Goal: Answer question/provide support

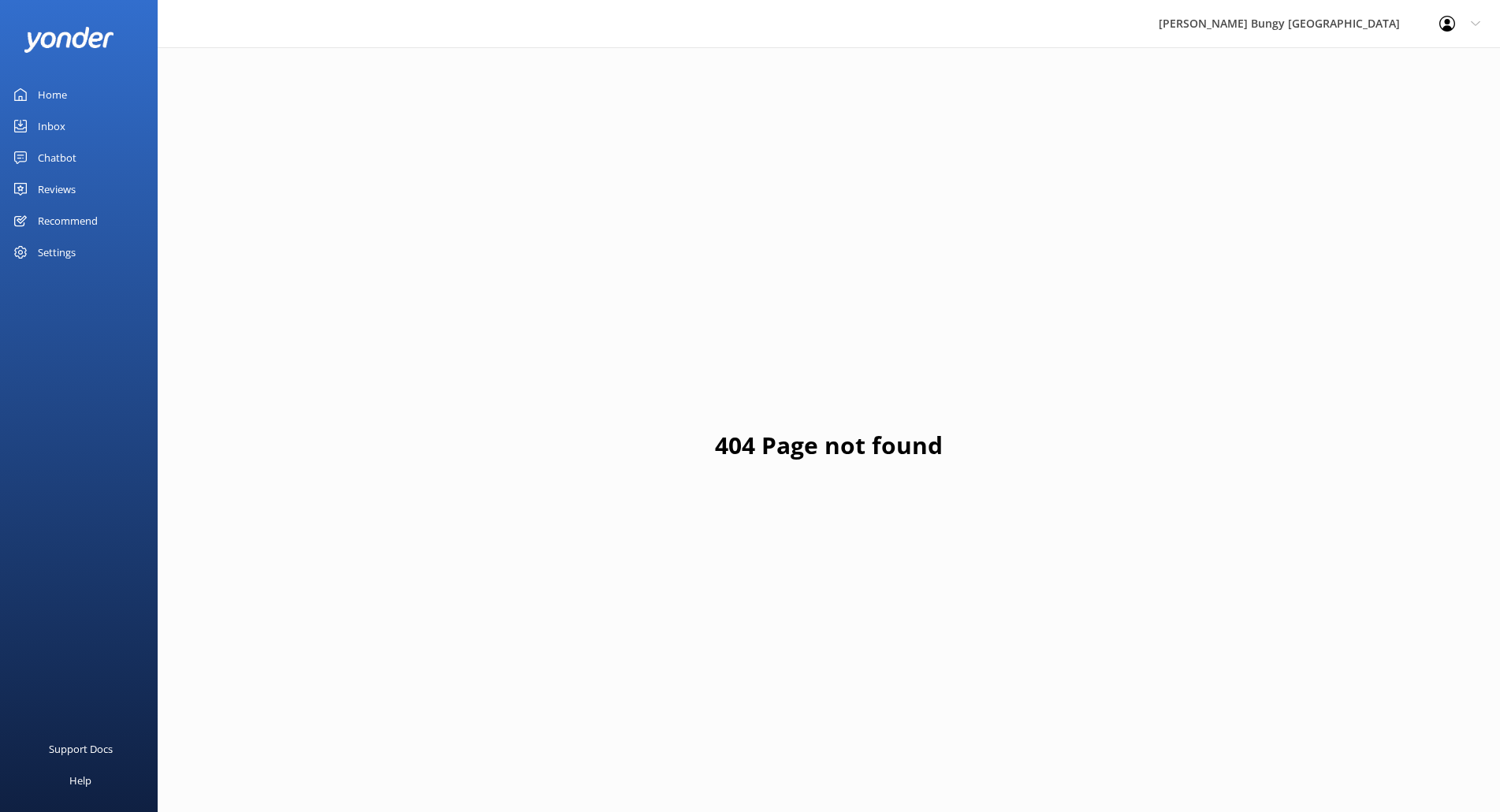
click at [56, 136] on div "Inbox" at bounding box center [52, 126] width 28 height 32
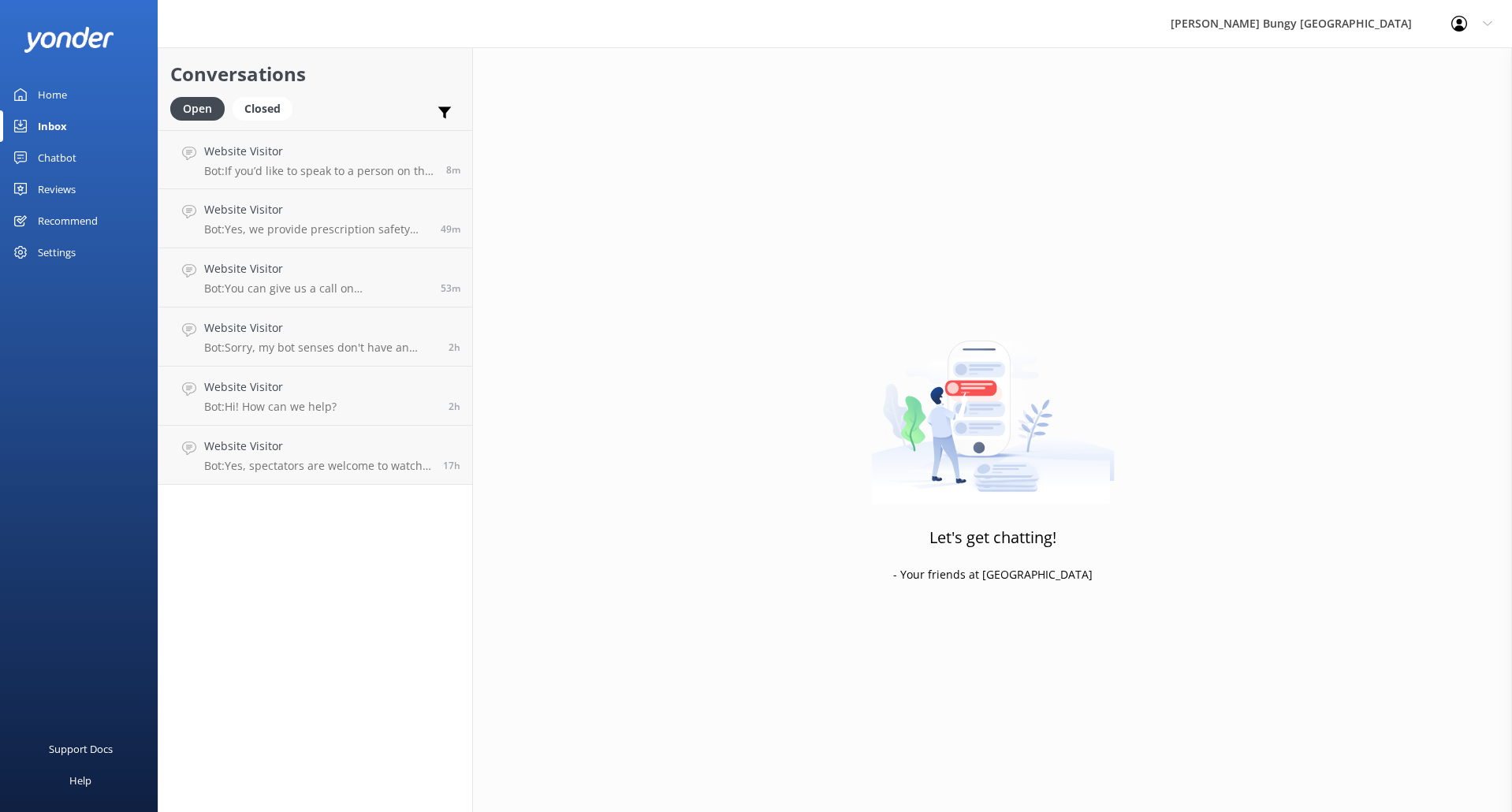
click at [61, 164] on div "Chatbot" at bounding box center [57, 158] width 39 height 32
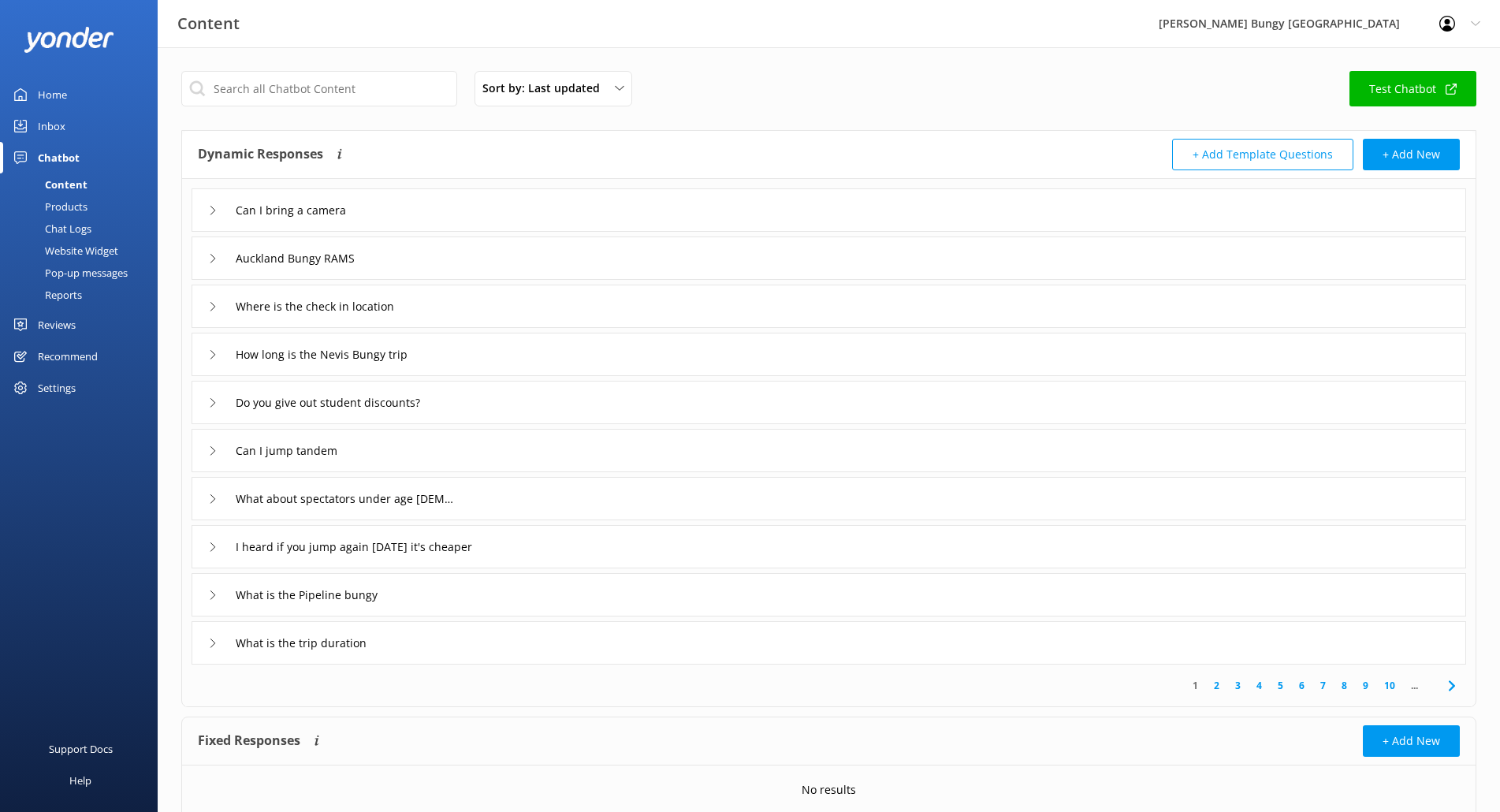
click at [66, 182] on div "Content" at bounding box center [49, 184] width 78 height 22
click at [72, 218] on div "Chat Logs" at bounding box center [51, 228] width 82 height 22
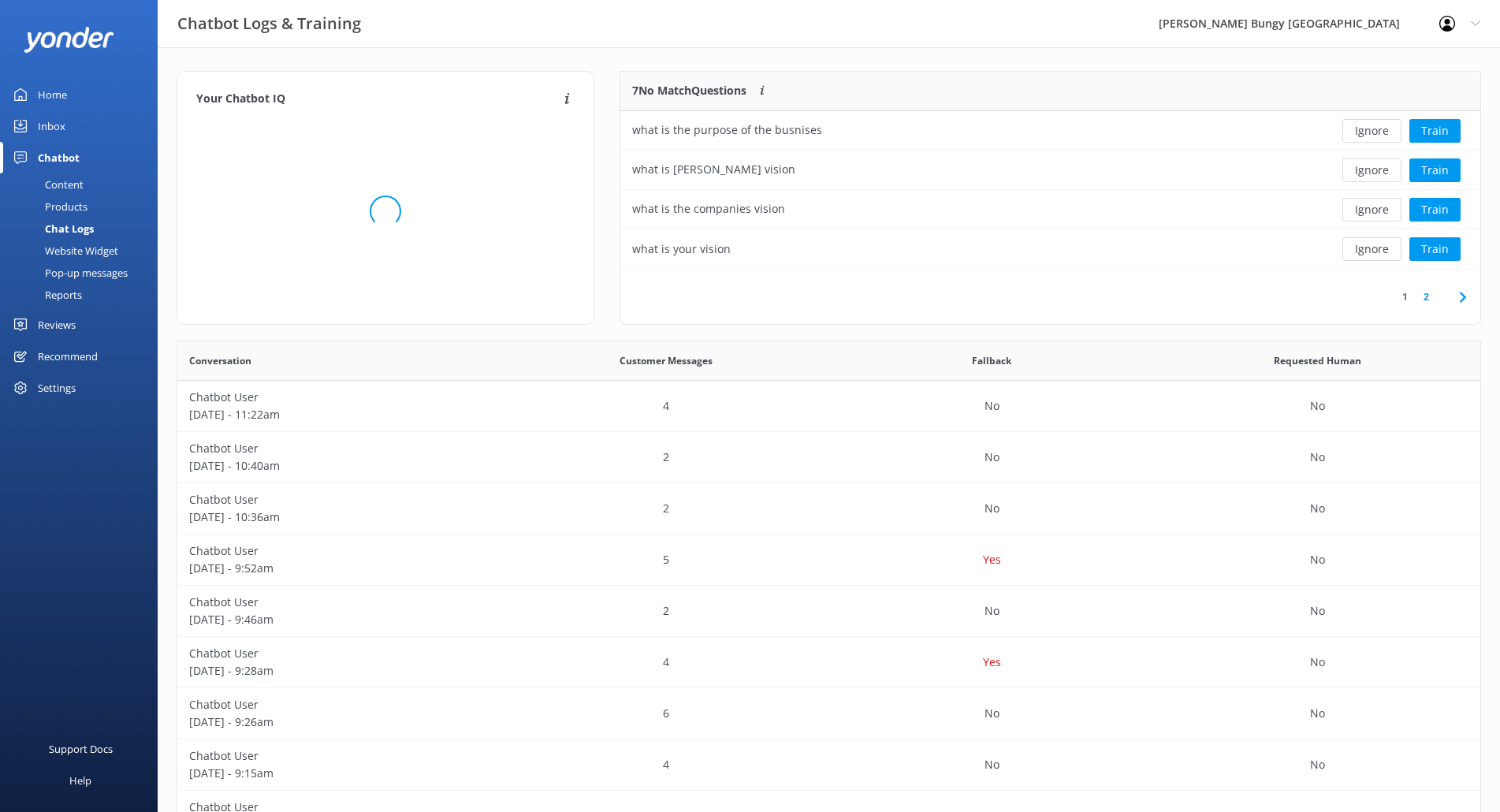
scroll to position [13, 13]
click at [1388, 249] on button "Ignore" at bounding box center [1372, 249] width 59 height 24
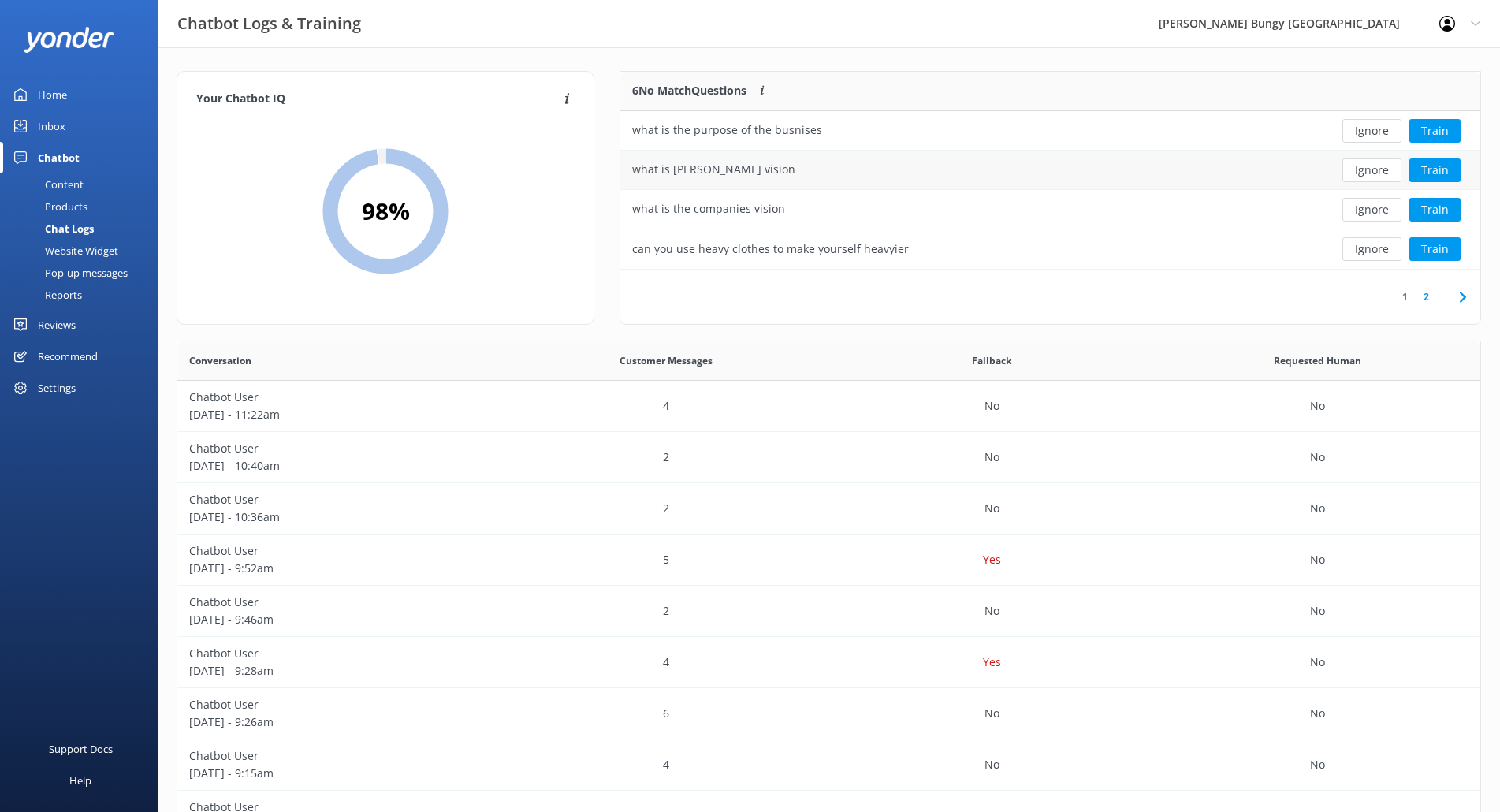
click at [1376, 182] on div "Ignore Train" at bounding box center [1393, 171] width 175 height 40
click at [1376, 198] on button "Ignore" at bounding box center [1372, 210] width 59 height 24
click at [1372, 161] on div "Ignore Train" at bounding box center [1393, 171] width 152 height 24
click at [1372, 127] on button "Ignore" at bounding box center [1372, 131] width 59 height 24
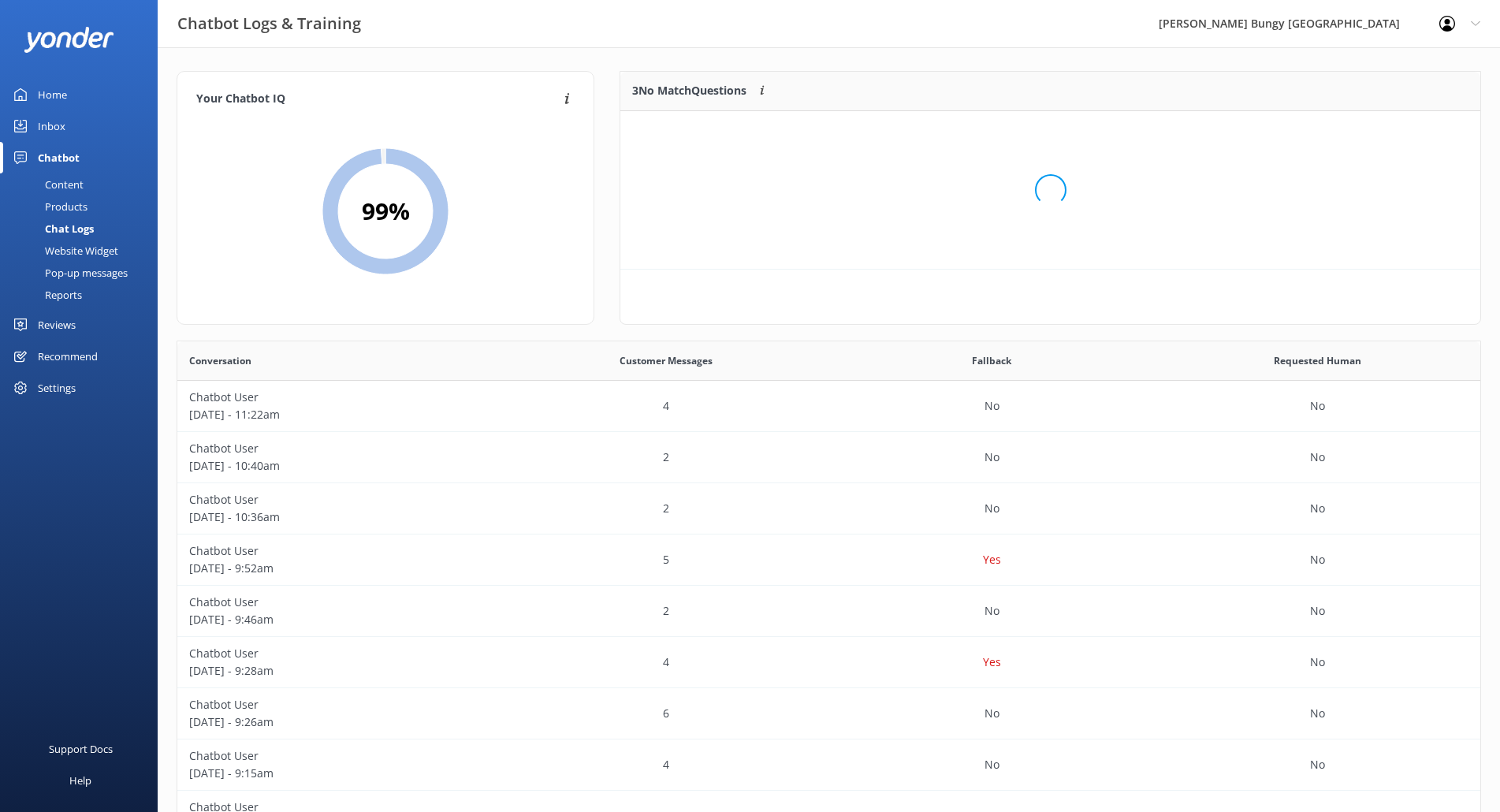
scroll to position [147, 848]
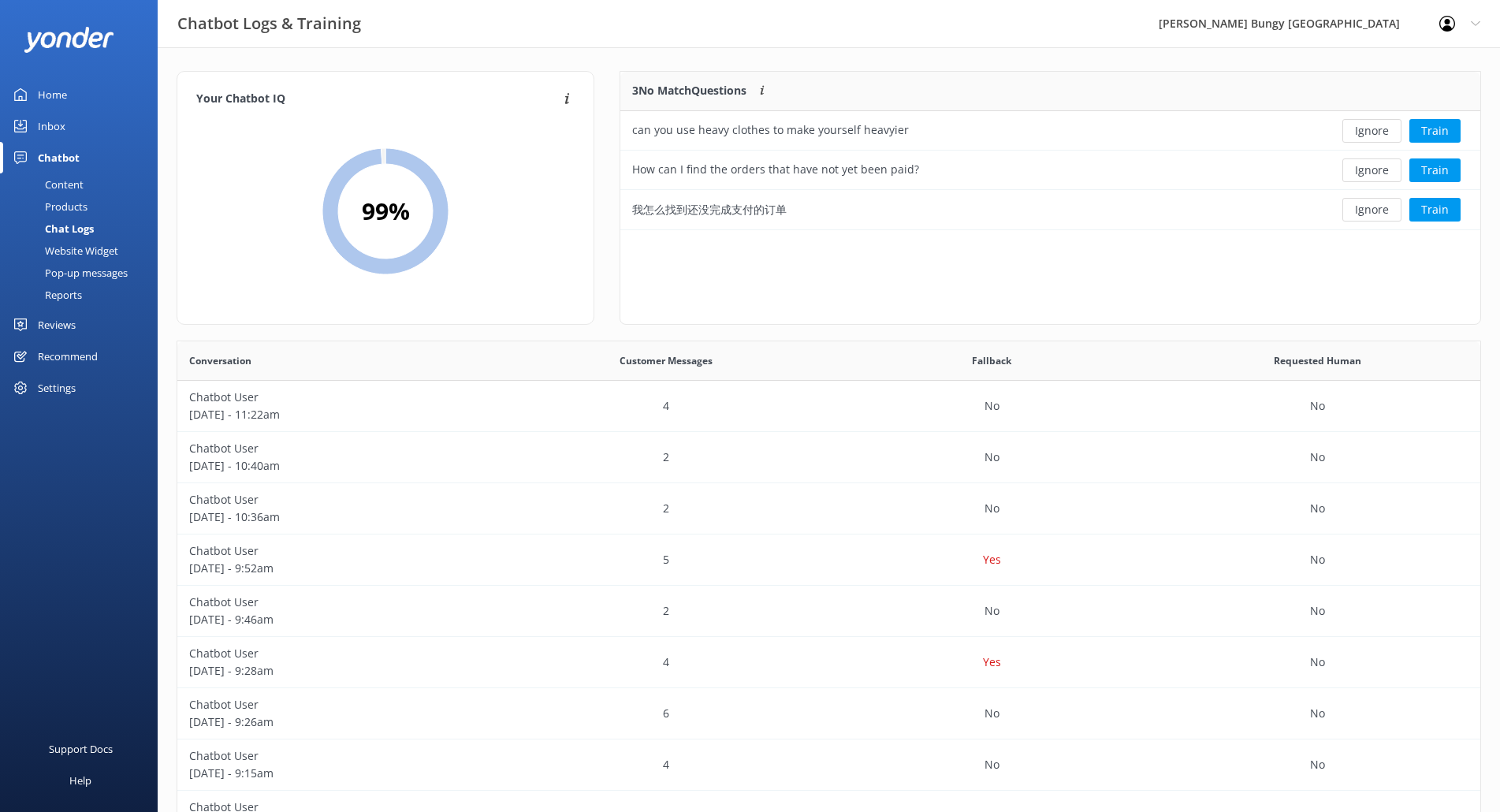
click at [1372, 128] on button "Ignore" at bounding box center [1372, 131] width 59 height 24
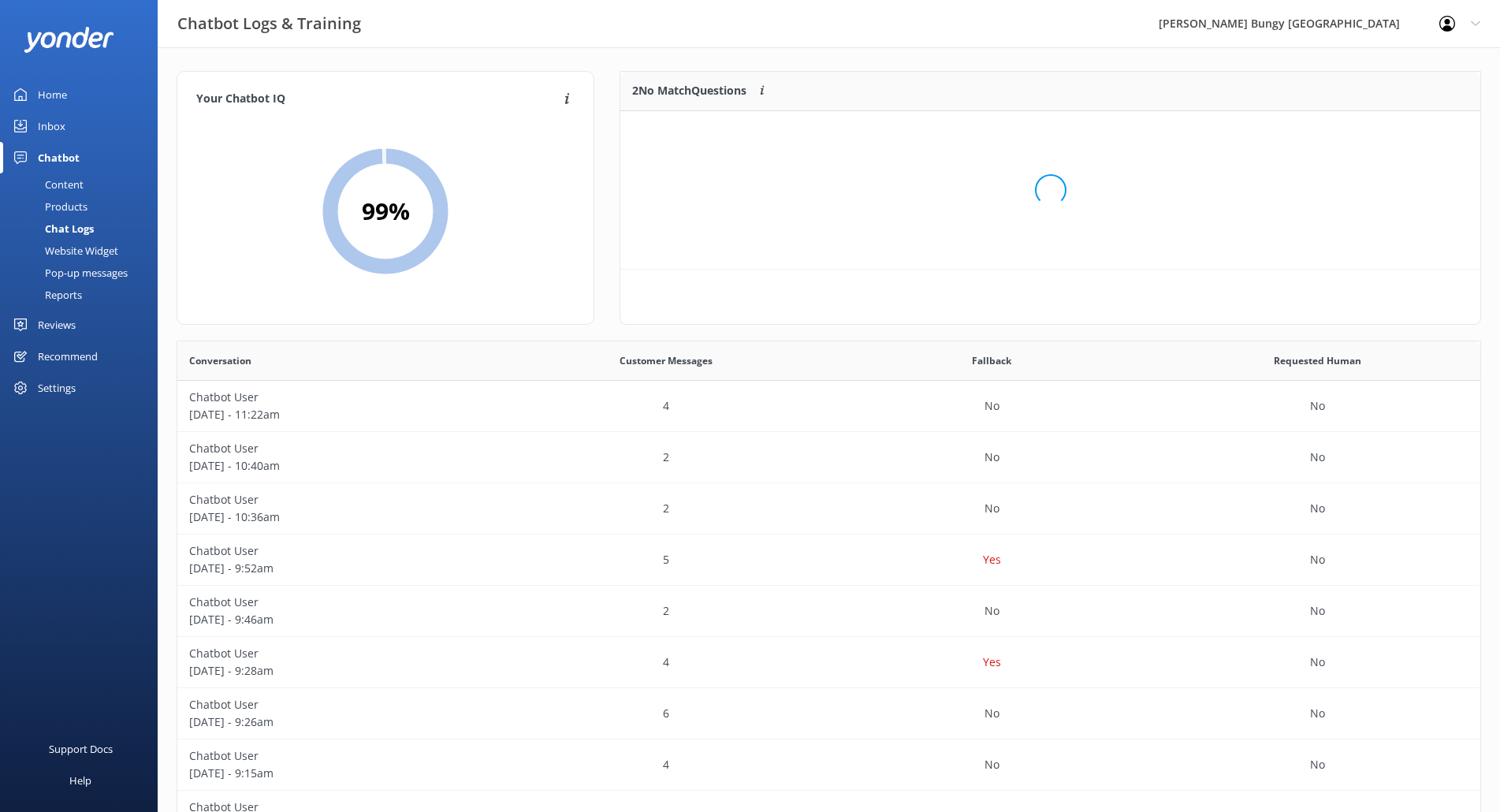
scroll to position [107, 848]
click at [1372, 129] on button "Ignore" at bounding box center [1372, 131] width 59 height 24
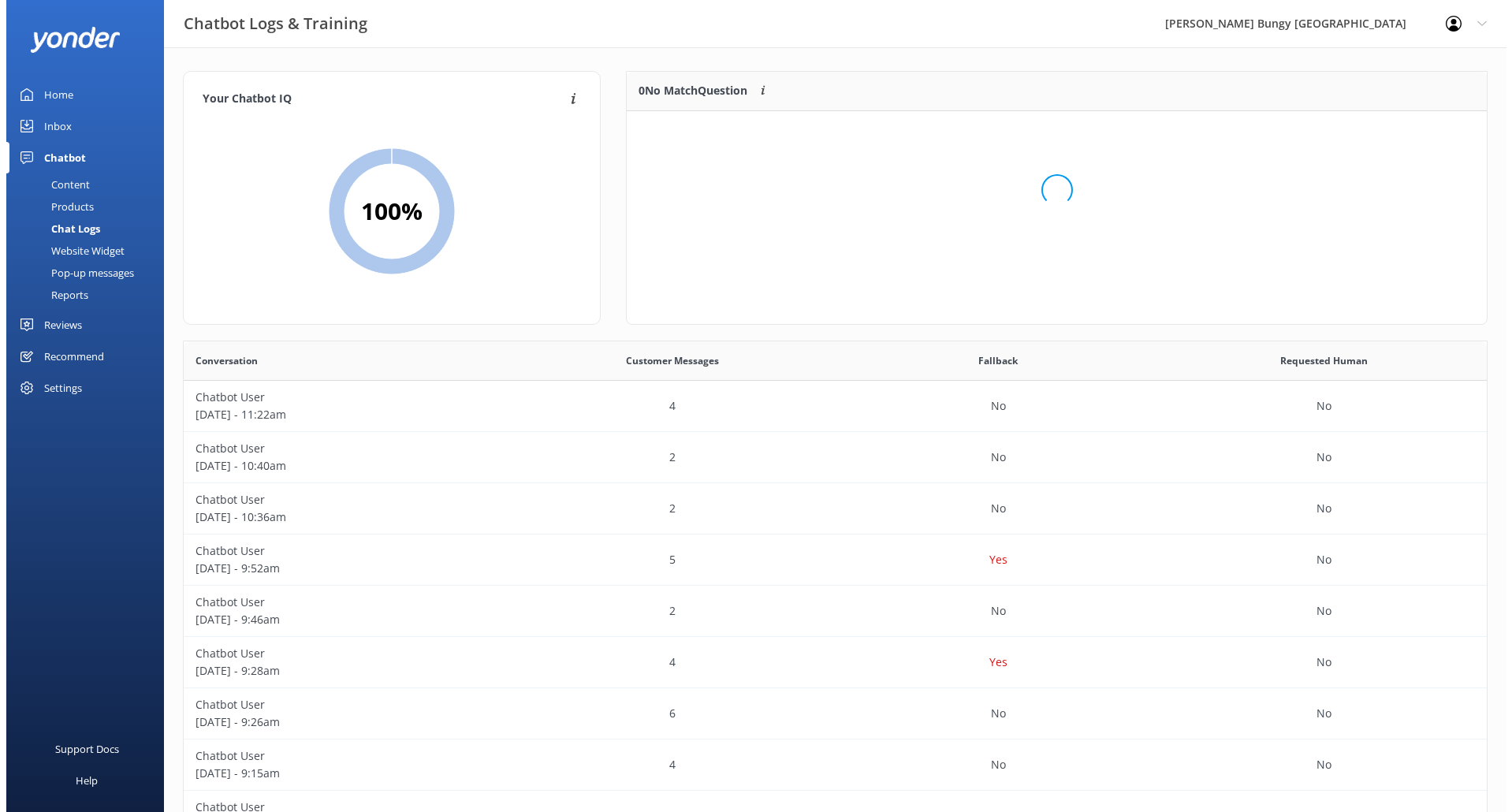
scroll to position [185, 848]
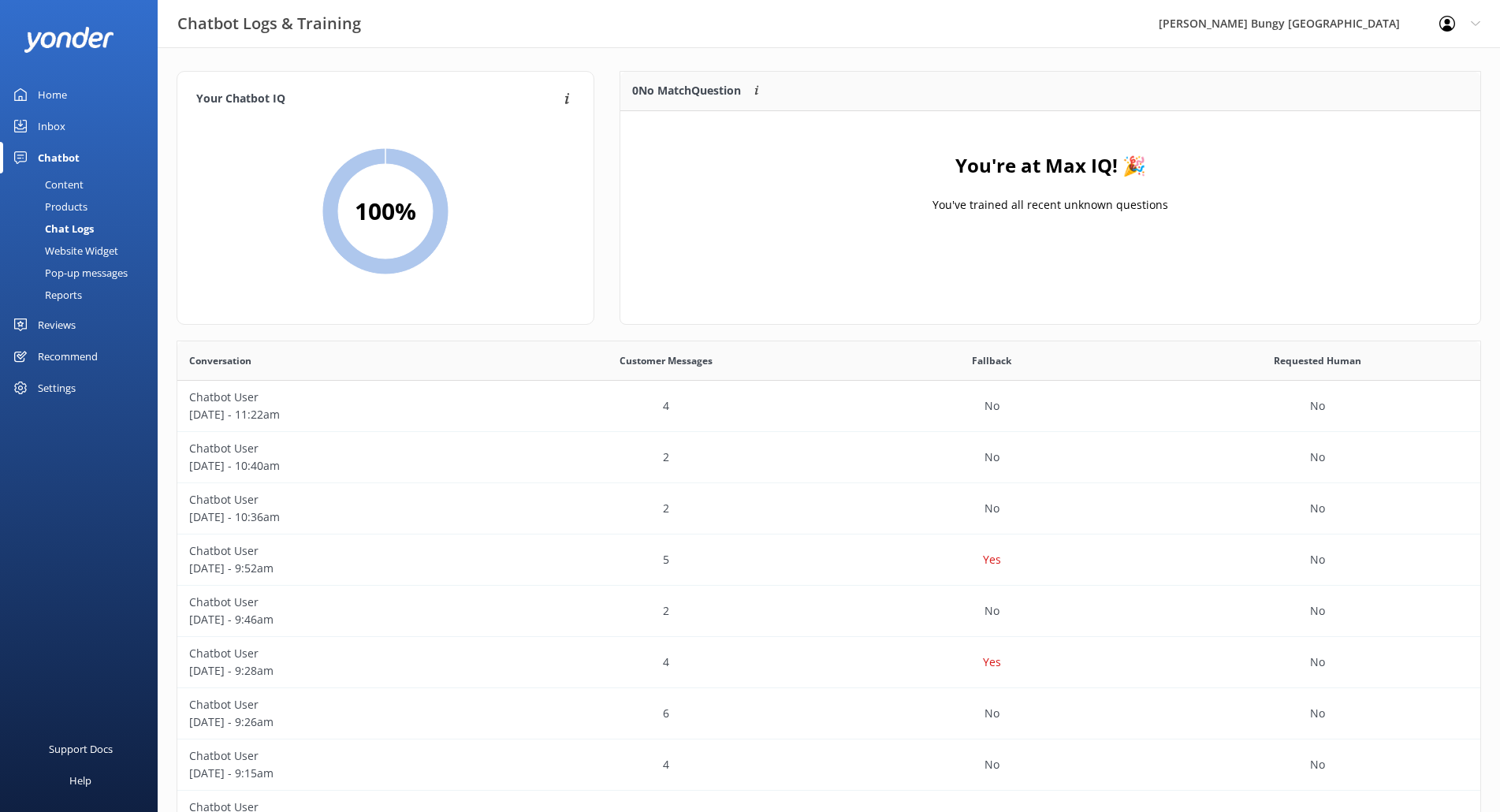
click at [89, 182] on link "Content" at bounding box center [83, 184] width 148 height 22
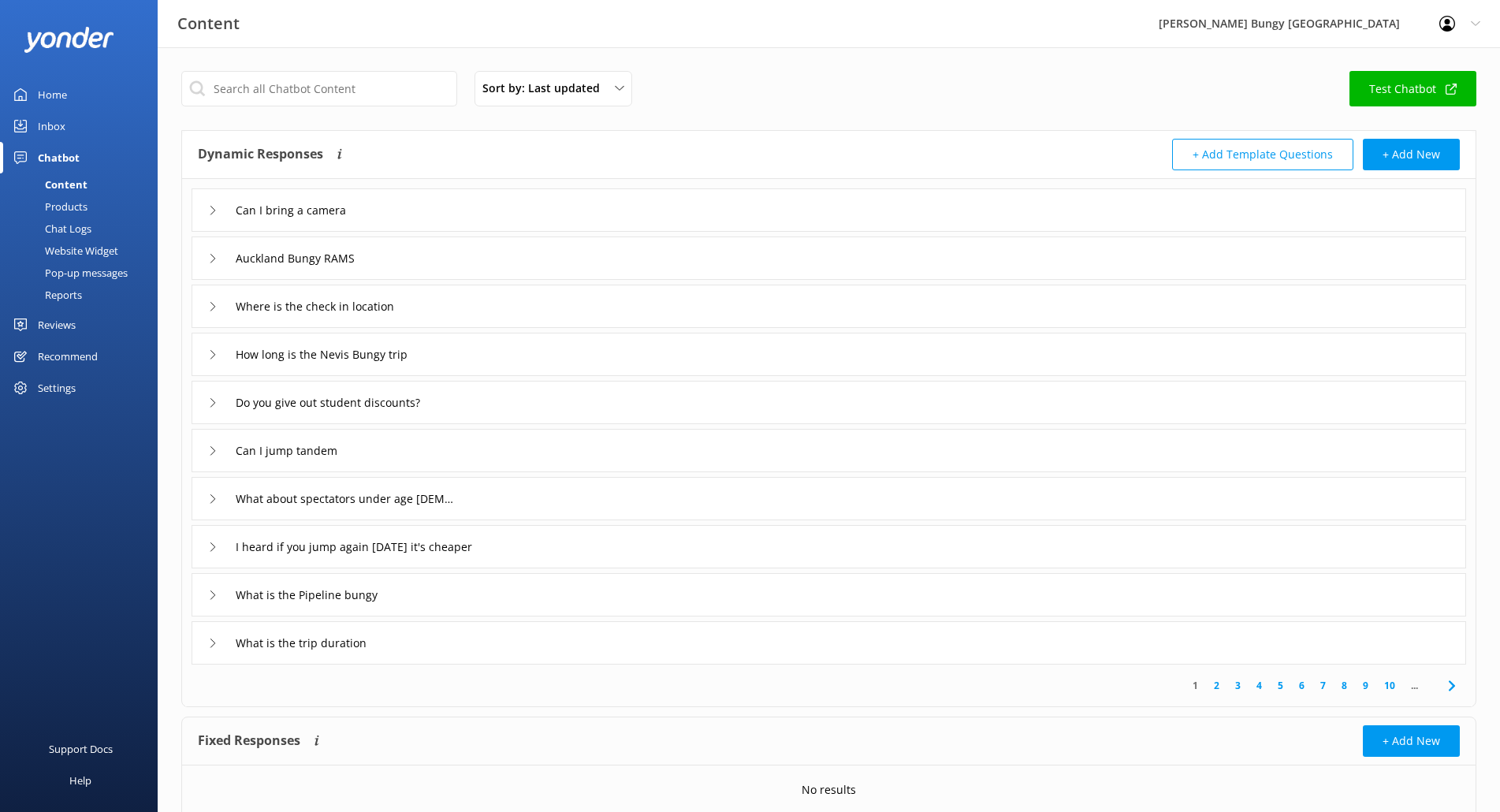
click at [43, 121] on div "Inbox" at bounding box center [52, 126] width 28 height 32
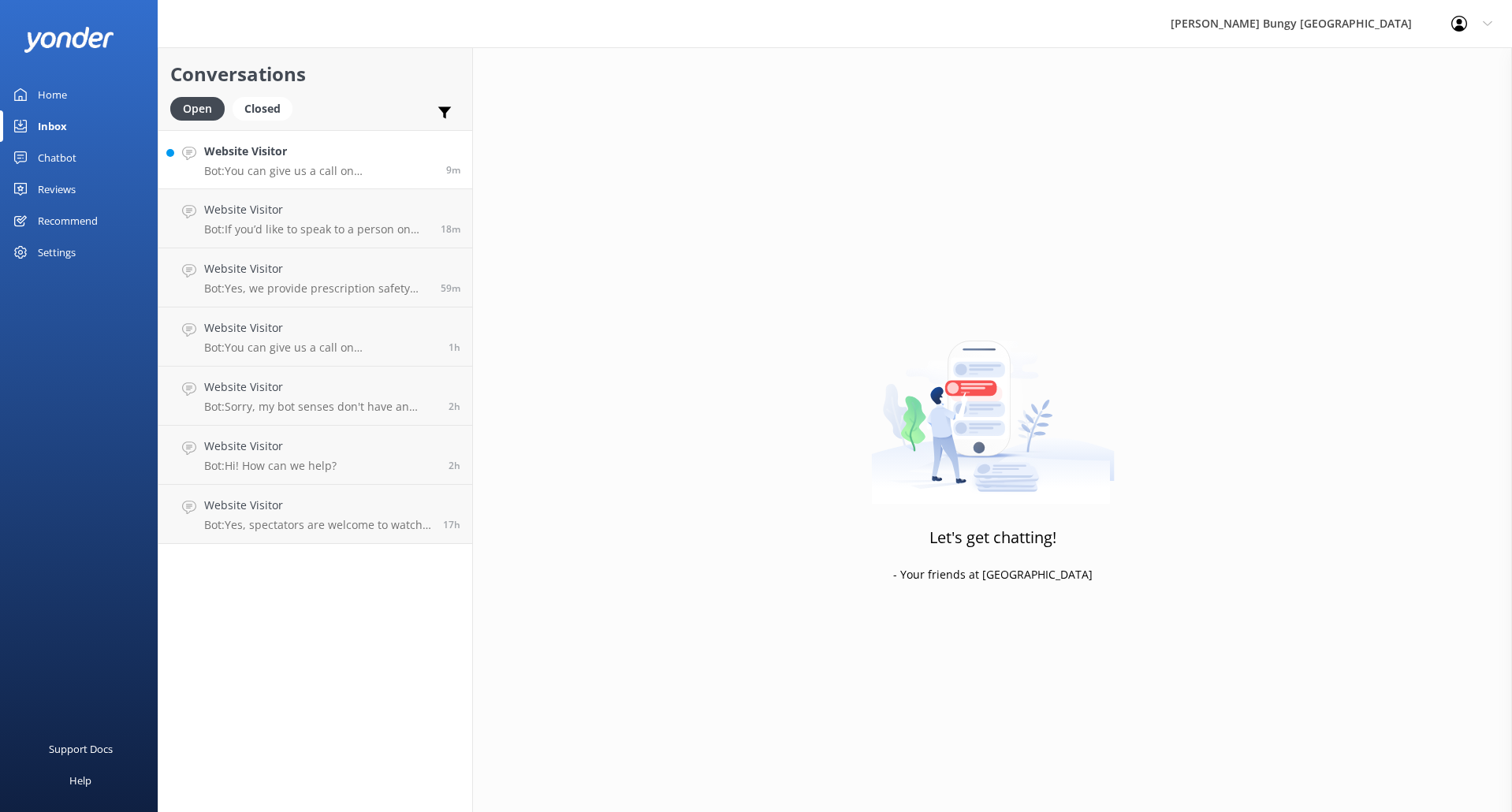
click at [323, 152] on h4 "Website Visitor" at bounding box center [319, 151] width 230 height 17
